Goal: Complete application form: Complete application form

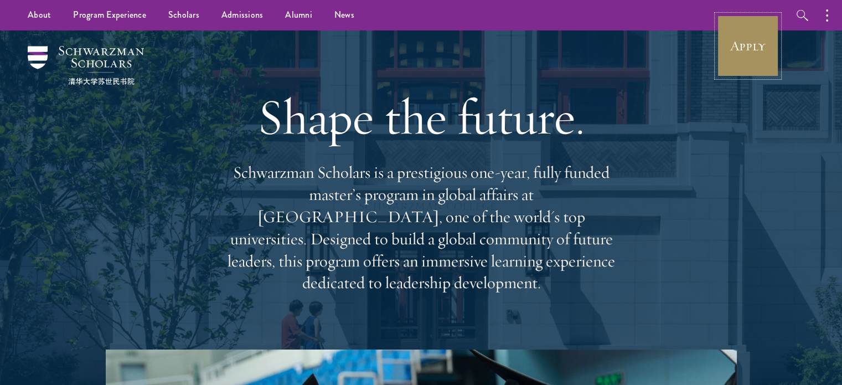
click at [759, 39] on link "Apply" at bounding box center [748, 46] width 62 height 62
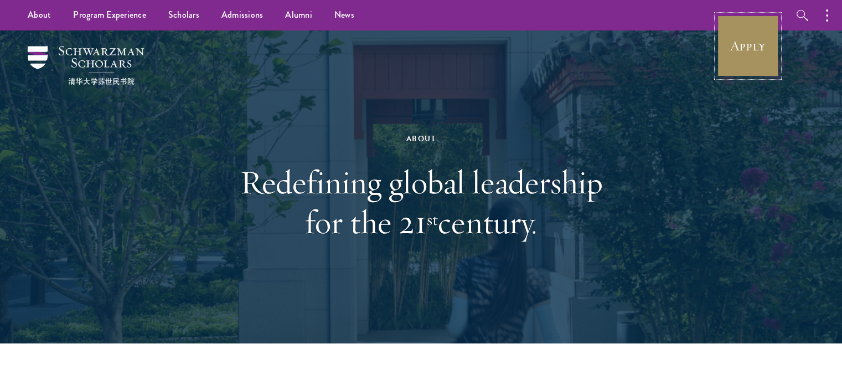
click at [766, 42] on link "Apply" at bounding box center [748, 46] width 62 height 62
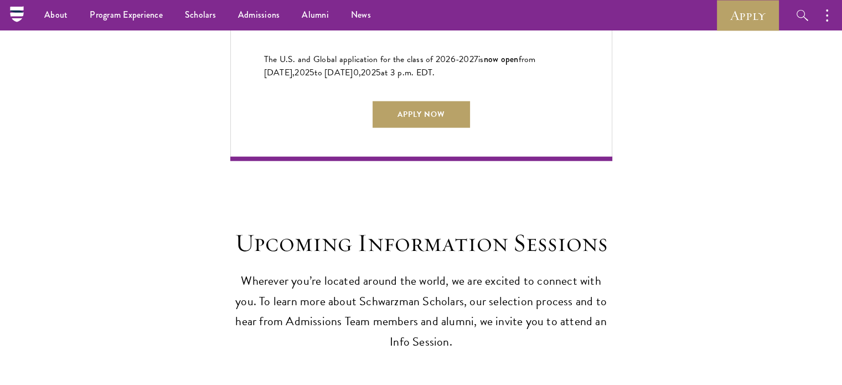
scroll to position [2326, 0]
